Goal: Navigation & Orientation: Go to known website

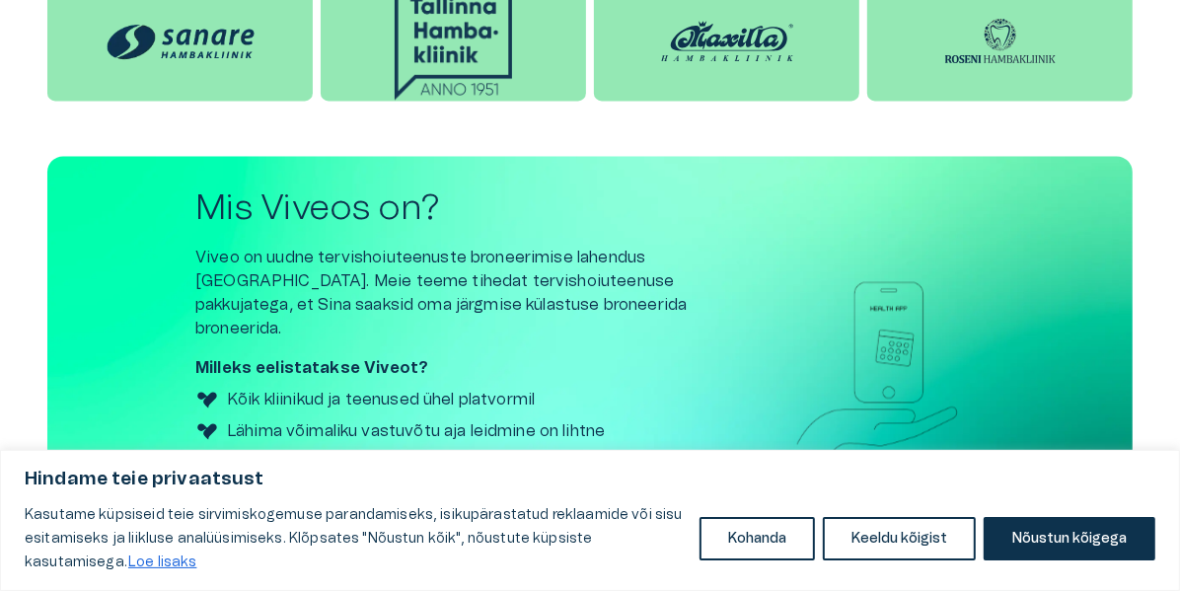
scroll to position [2620, 0]
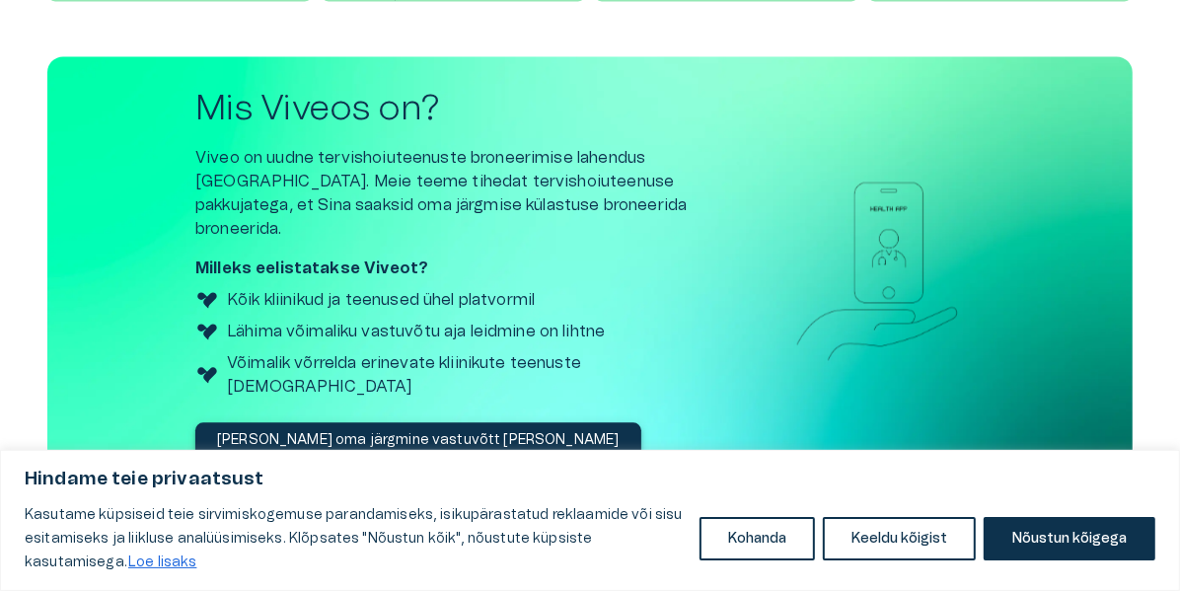
scroll to position [2620, 0]
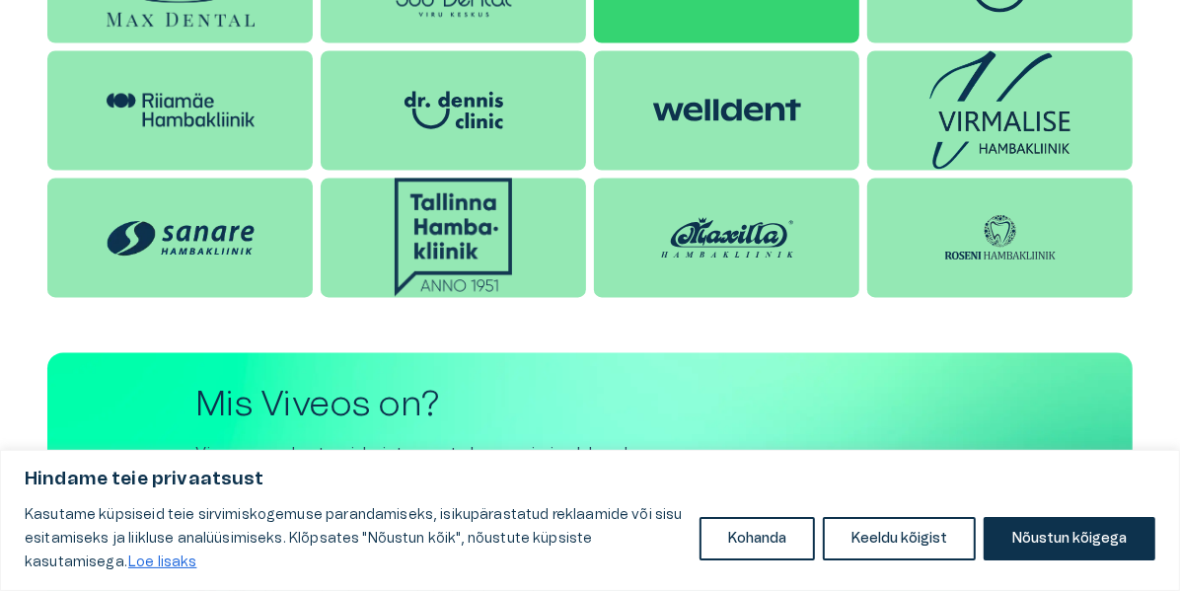
scroll to position [2466, 0]
